Goal: Check status: Check status

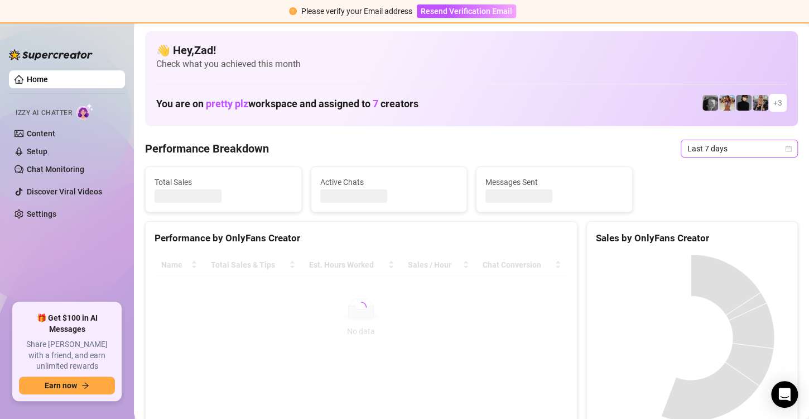
click at [691, 147] on span "Last 7 days" at bounding box center [740, 148] width 104 height 17
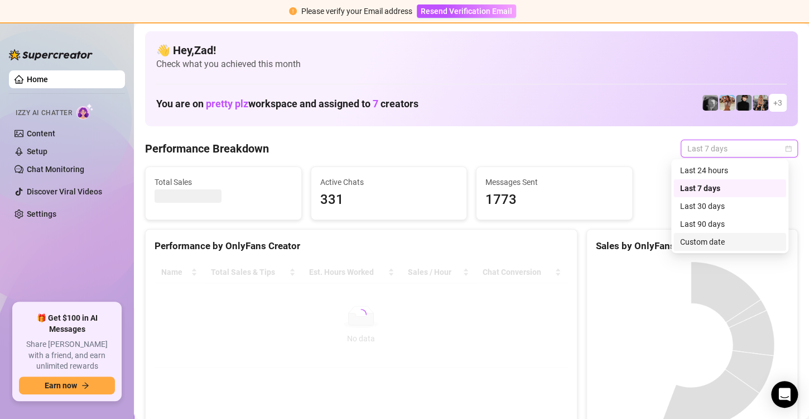
click at [696, 238] on div "Custom date" at bounding box center [729, 242] width 99 height 12
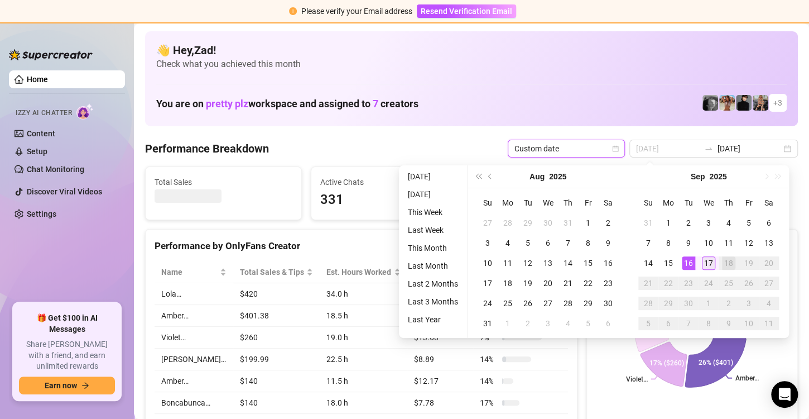
type input "[DATE]"
click at [707, 261] on div "17" at bounding box center [708, 262] width 13 height 13
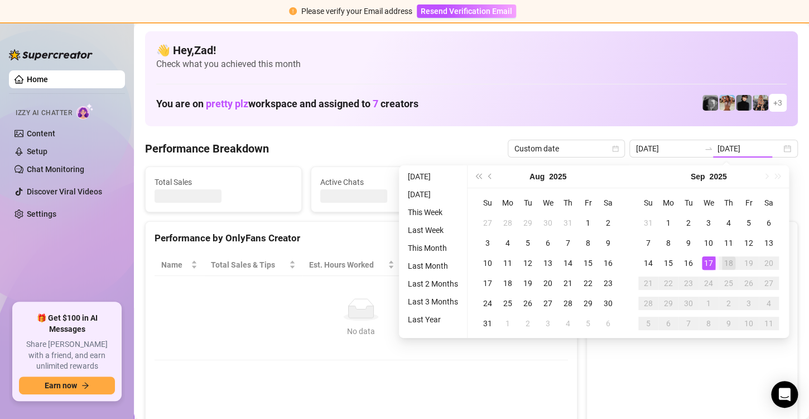
type input "[DATE]"
